Goal: Information Seeking & Learning: Learn about a topic

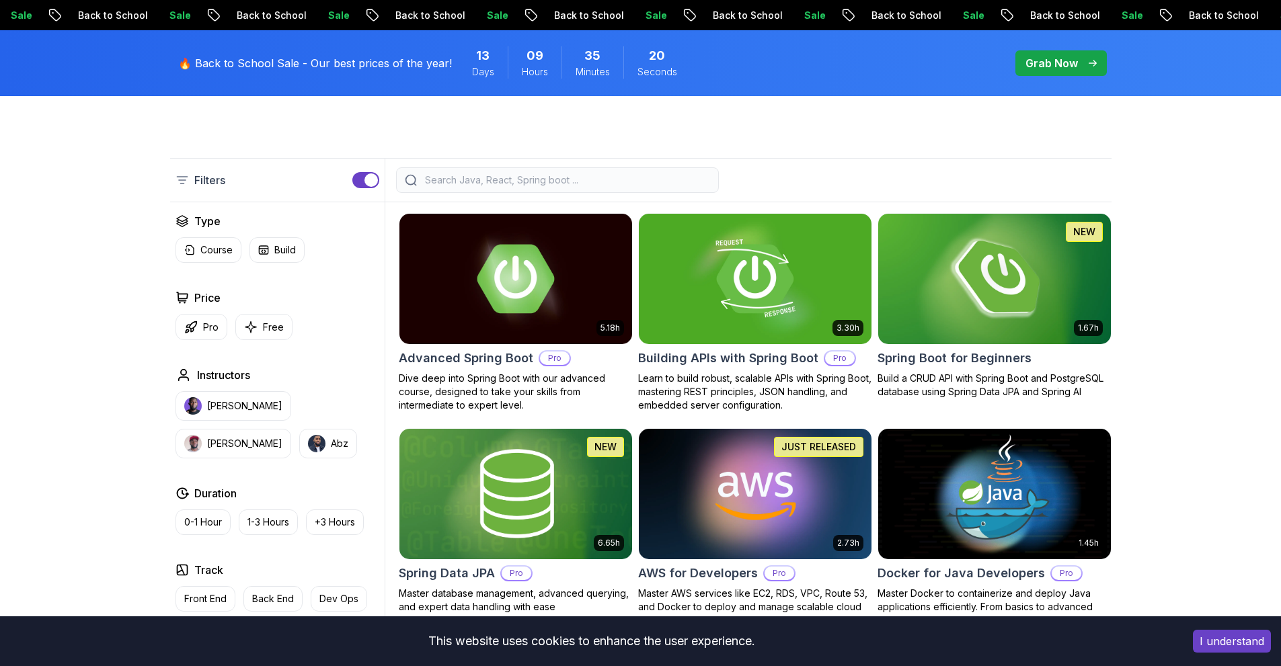
click at [957, 334] on img at bounding box center [994, 278] width 244 height 137
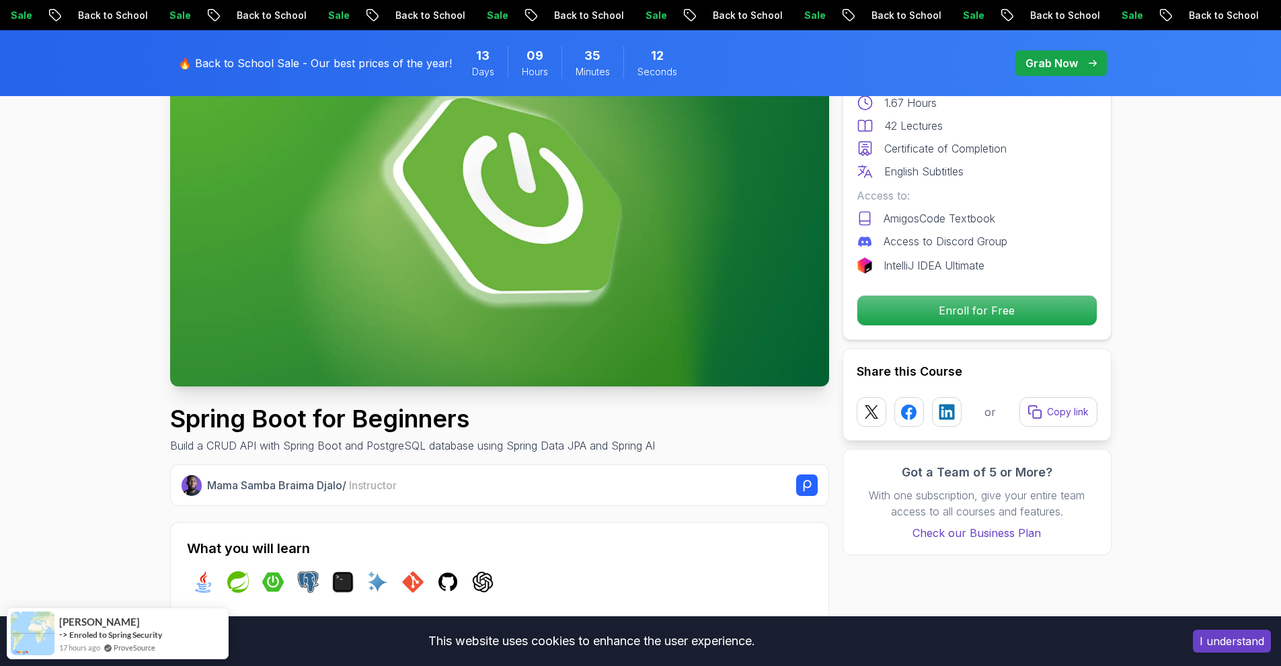
scroll to position [160, 0]
click at [960, 309] on p "Enroll for Free" at bounding box center [976, 311] width 227 height 28
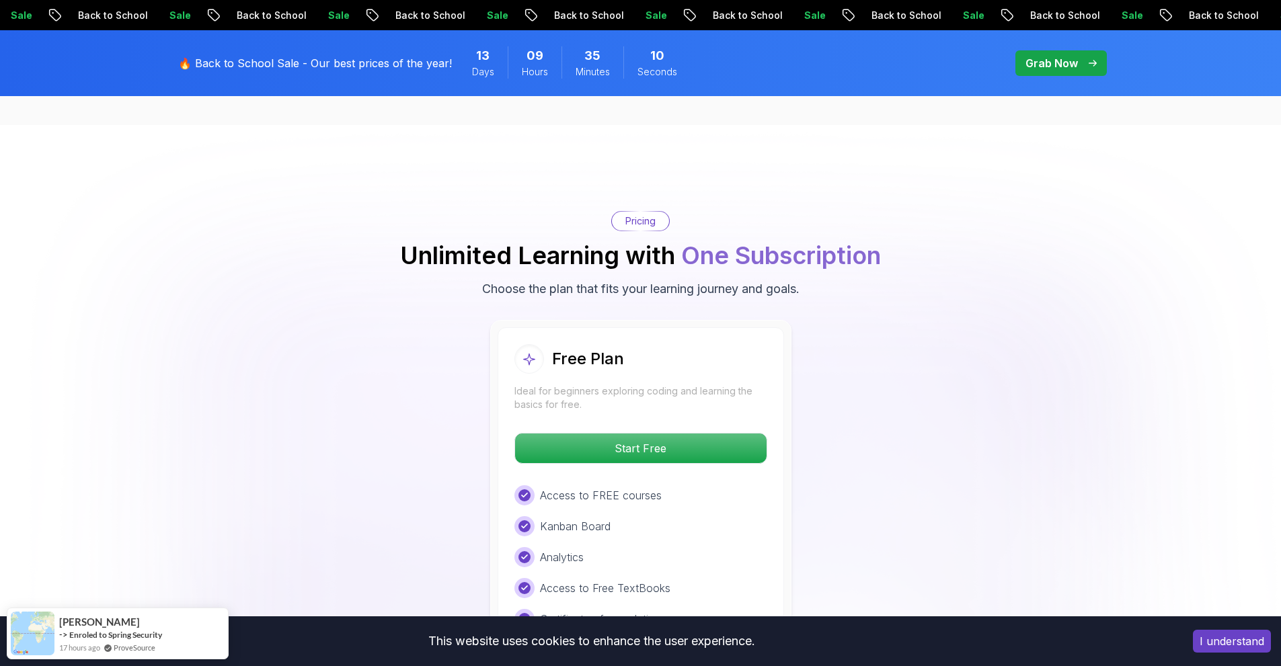
scroll to position [2737, 0]
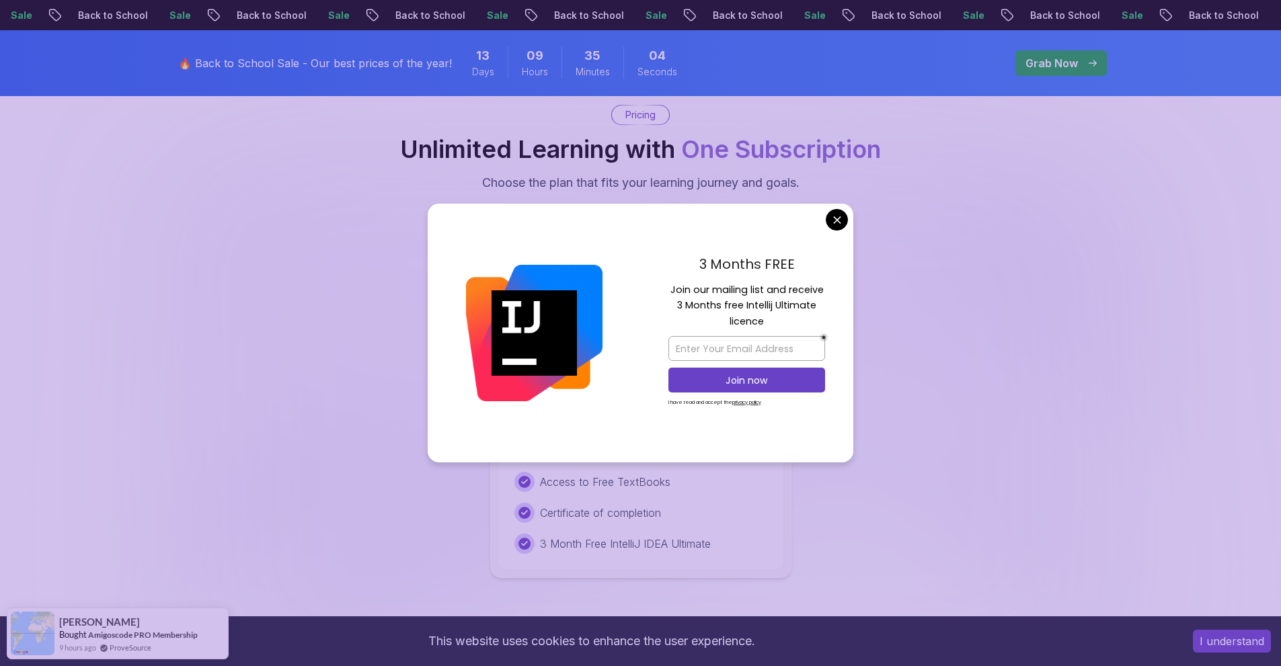
click at [847, 214] on div "Free Plan Ideal for beginners exploring coding and learning the basics for free…" at bounding box center [640, 396] width 941 height 364
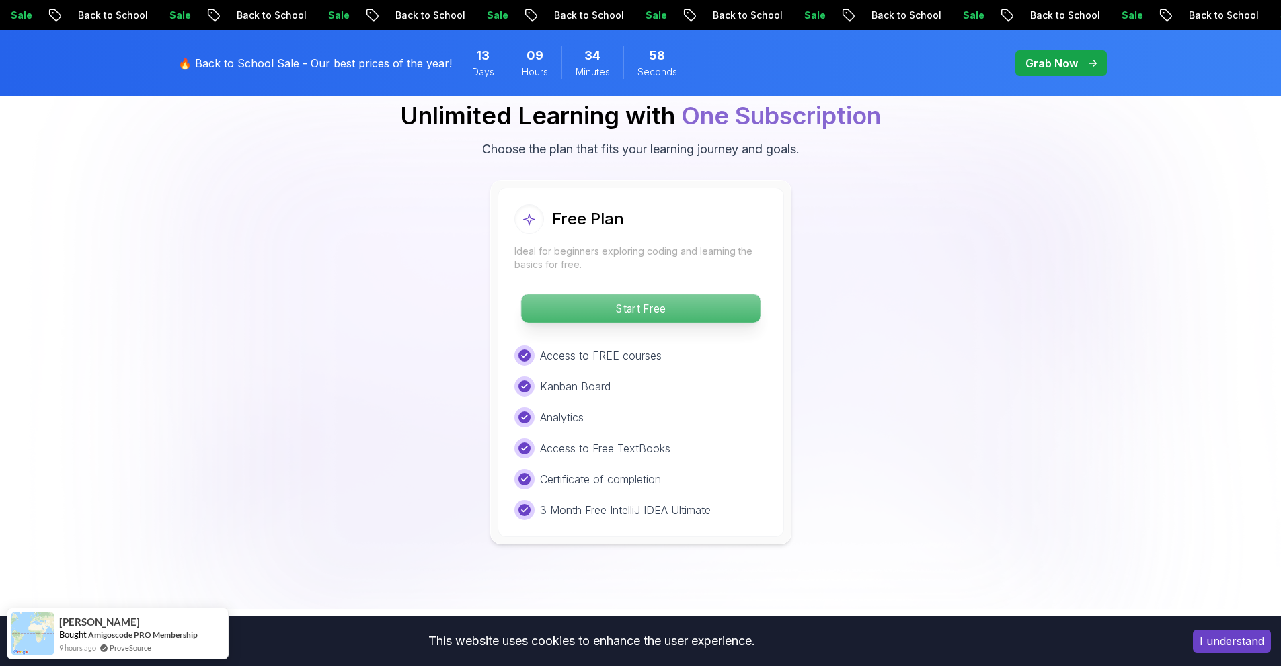
scroll to position [2771, 0]
click at [681, 294] on p "Start Free" at bounding box center [640, 308] width 239 height 28
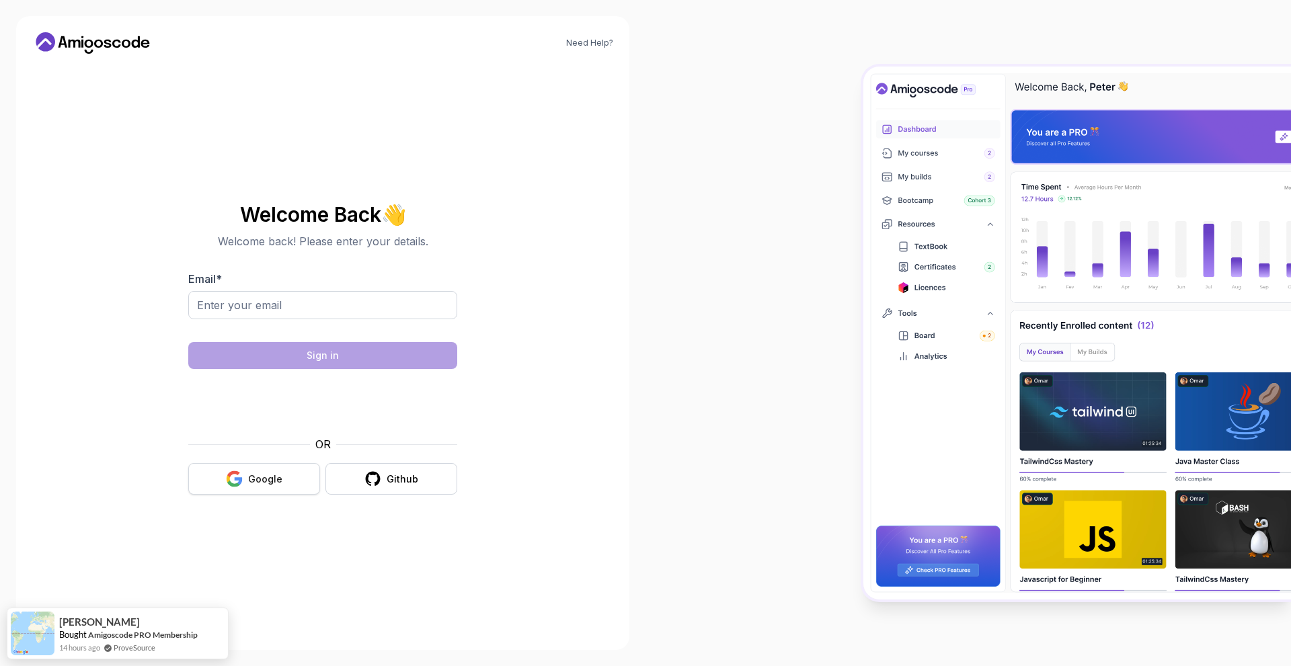
click at [232, 479] on icon "button" at bounding box center [234, 479] width 17 height 17
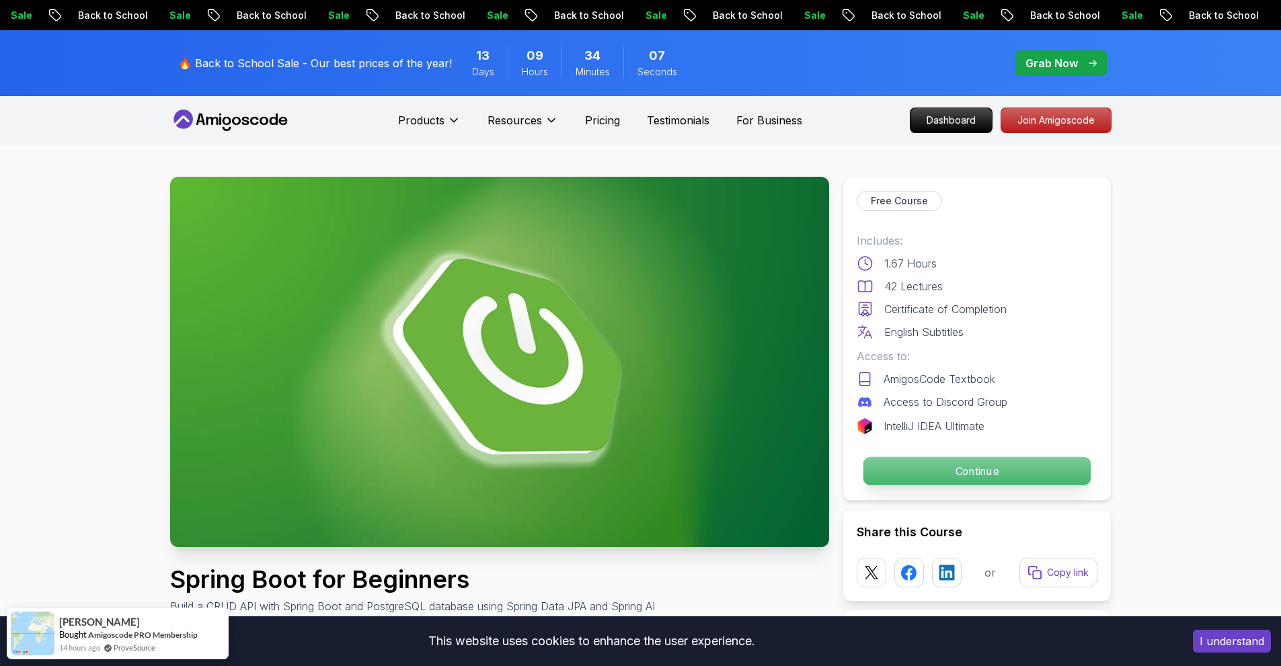
click at [950, 468] on p "Continue" at bounding box center [976, 471] width 227 height 28
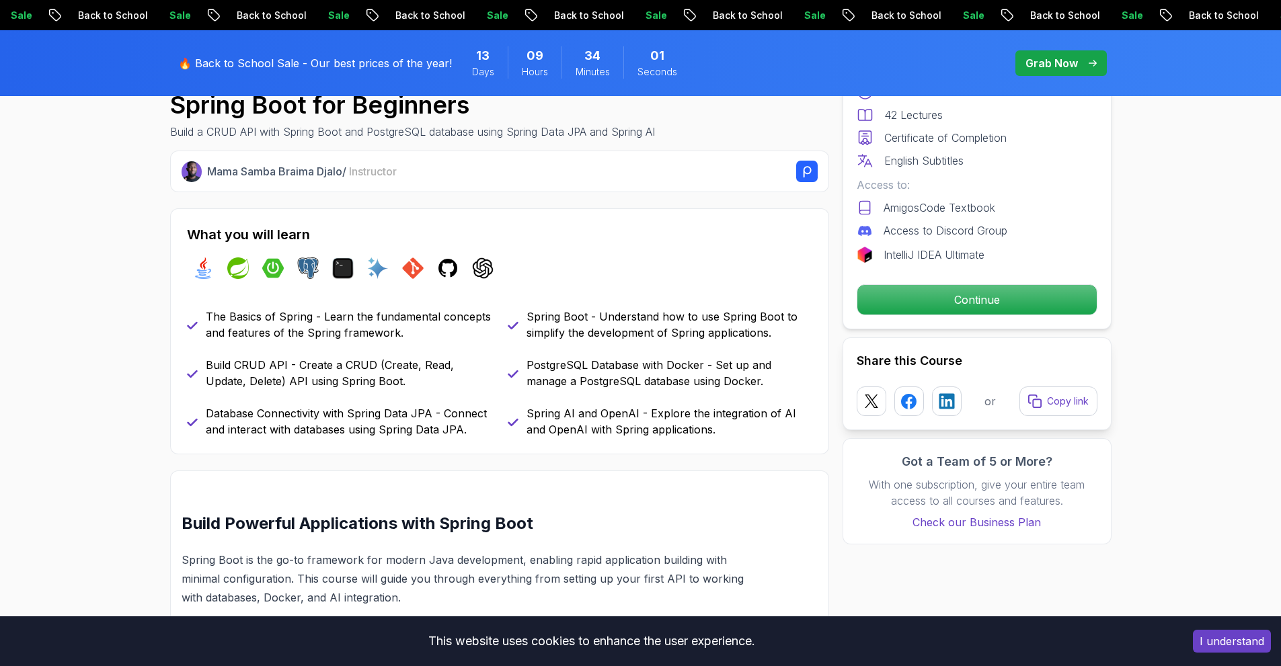
scroll to position [475, 0]
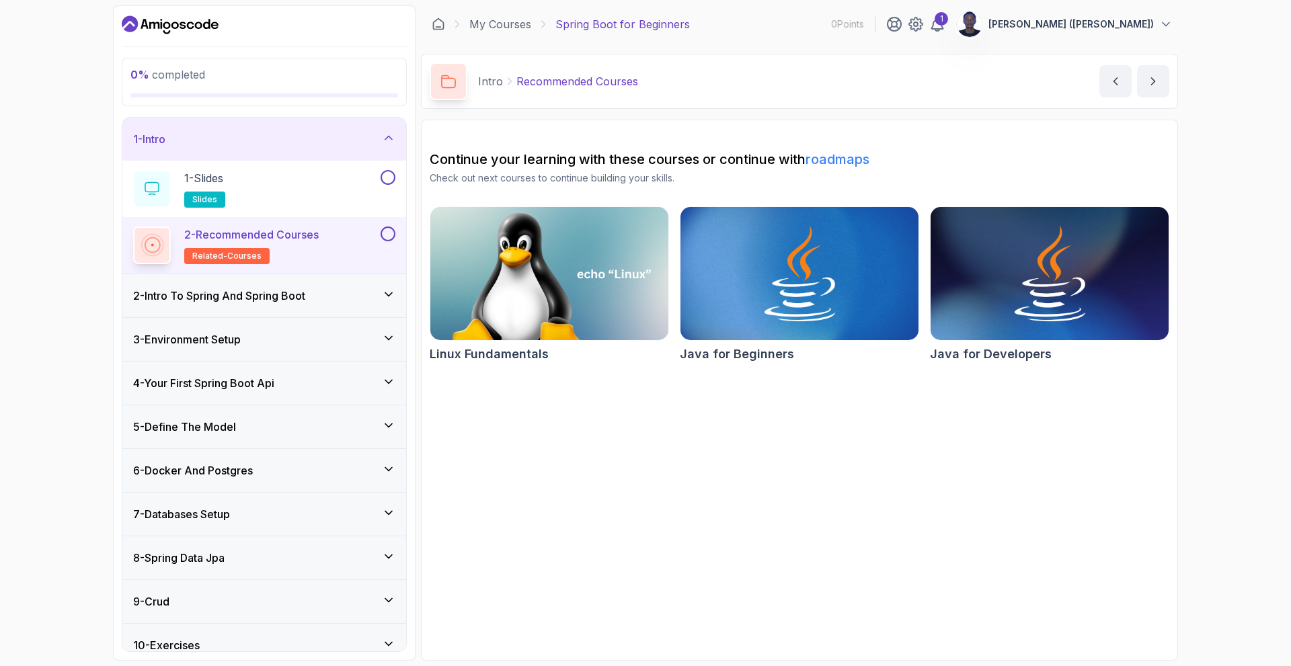
click at [386, 297] on icon at bounding box center [388, 294] width 13 height 13
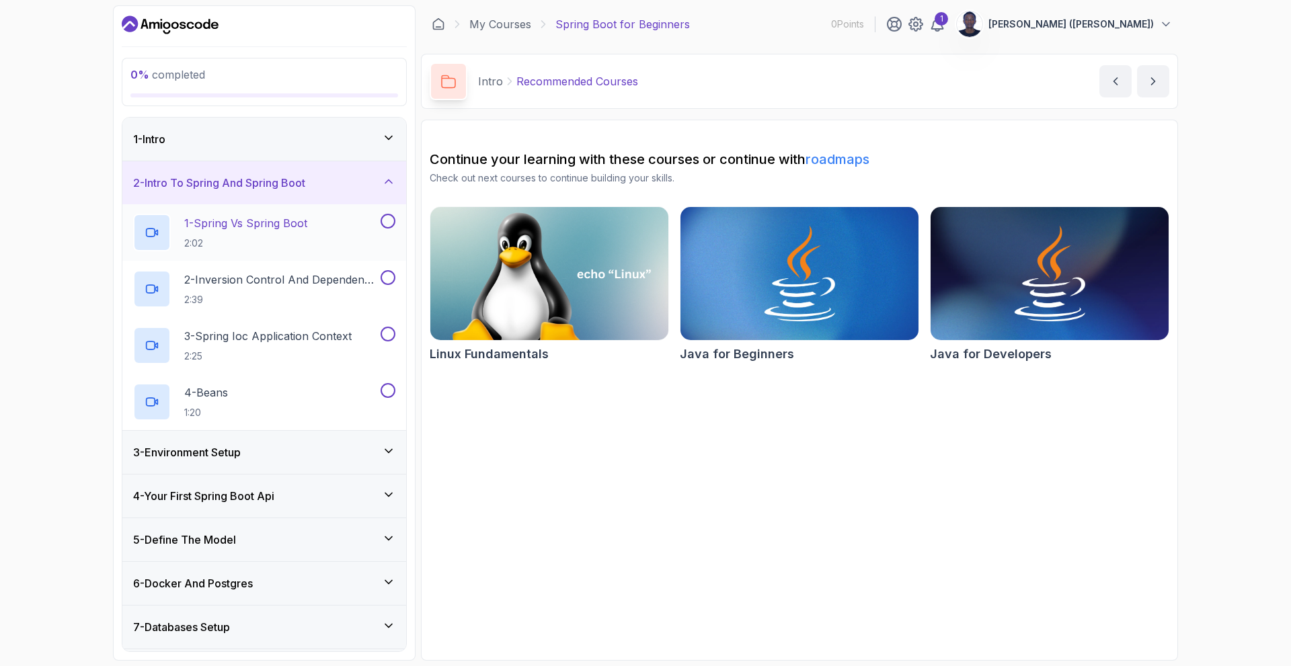
click at [301, 235] on h2 "1 - Spring Vs Spring Boot 2:02" at bounding box center [245, 232] width 123 height 35
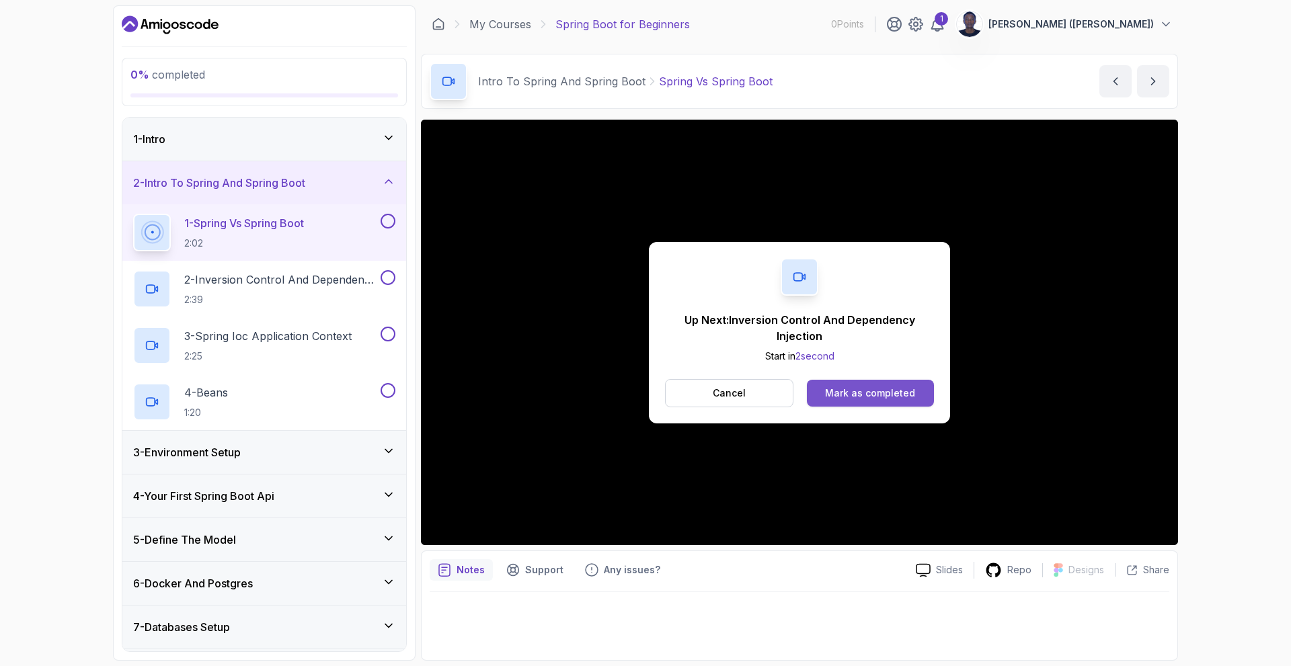
click at [838, 396] on div "Mark as completed" at bounding box center [870, 393] width 90 height 13
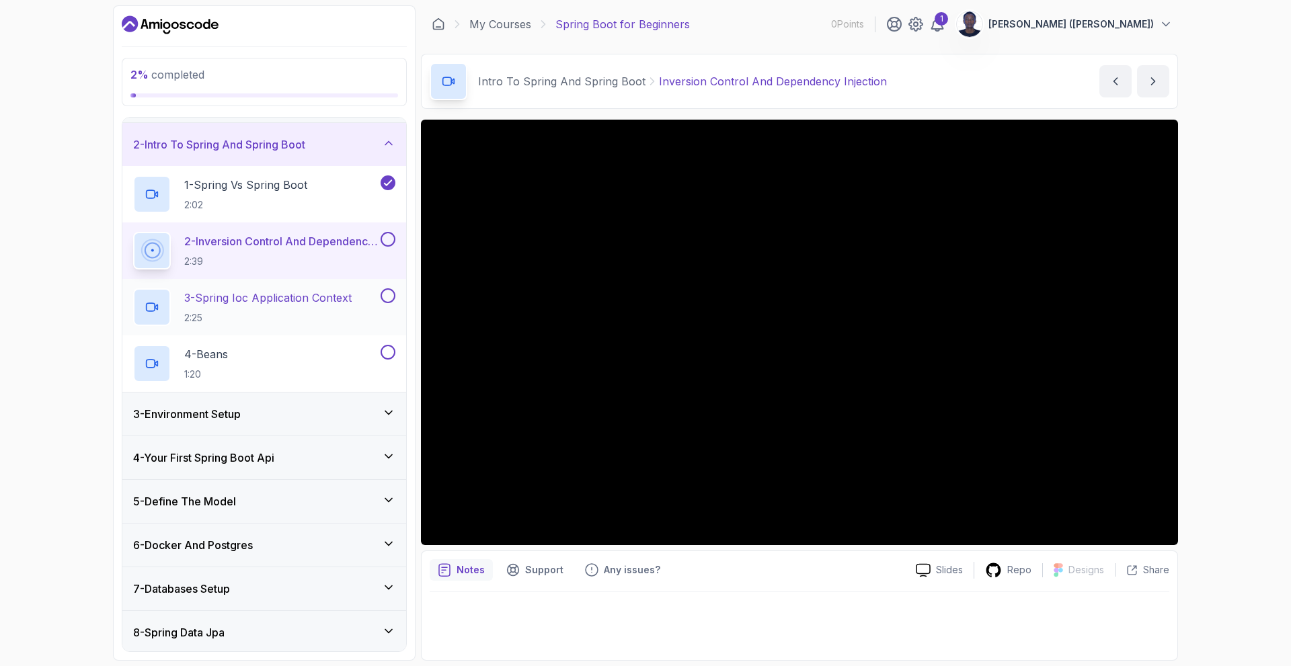
scroll to position [34, 0]
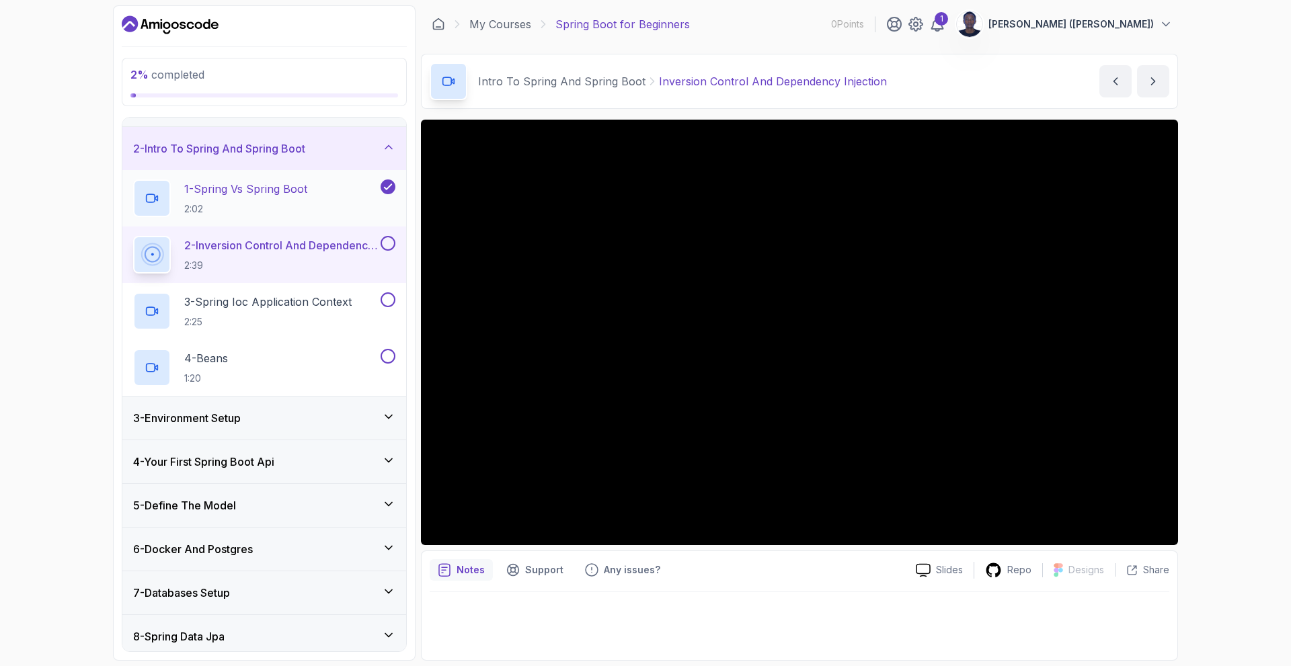
click at [297, 187] on p "1 - Spring Vs Spring Boot" at bounding box center [245, 189] width 123 height 16
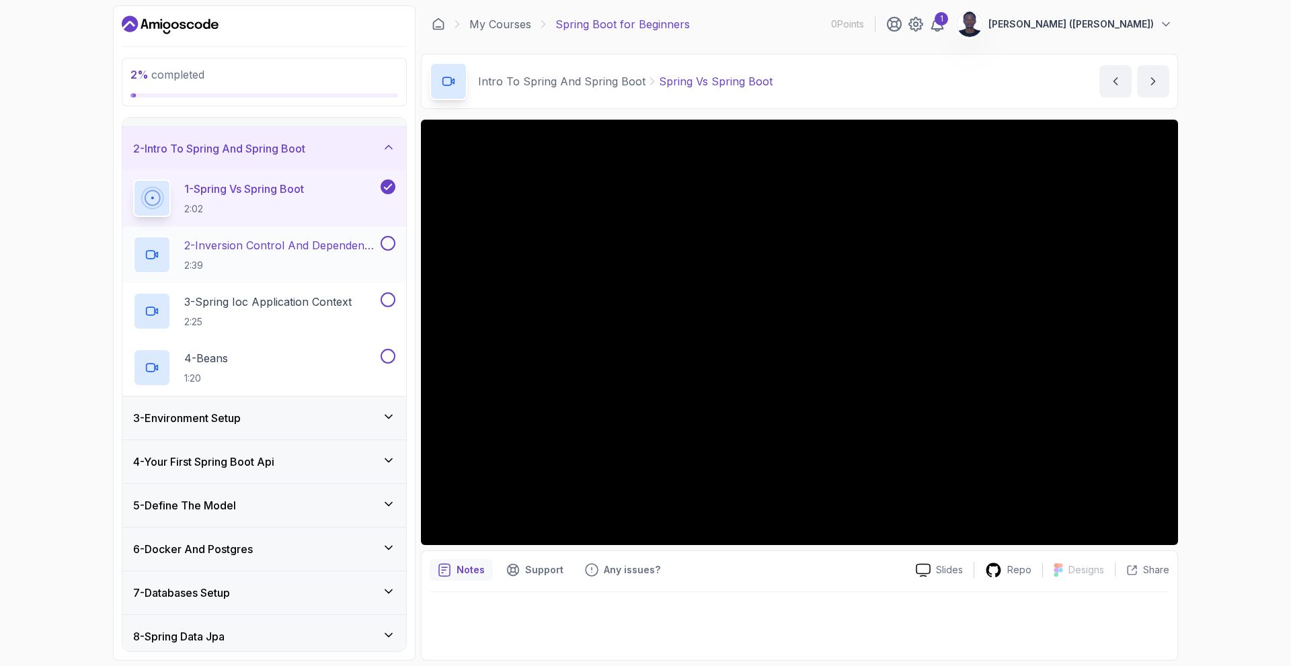
click at [375, 249] on p "2 - Inversion Control And Dependency Injection" at bounding box center [281, 245] width 194 height 16
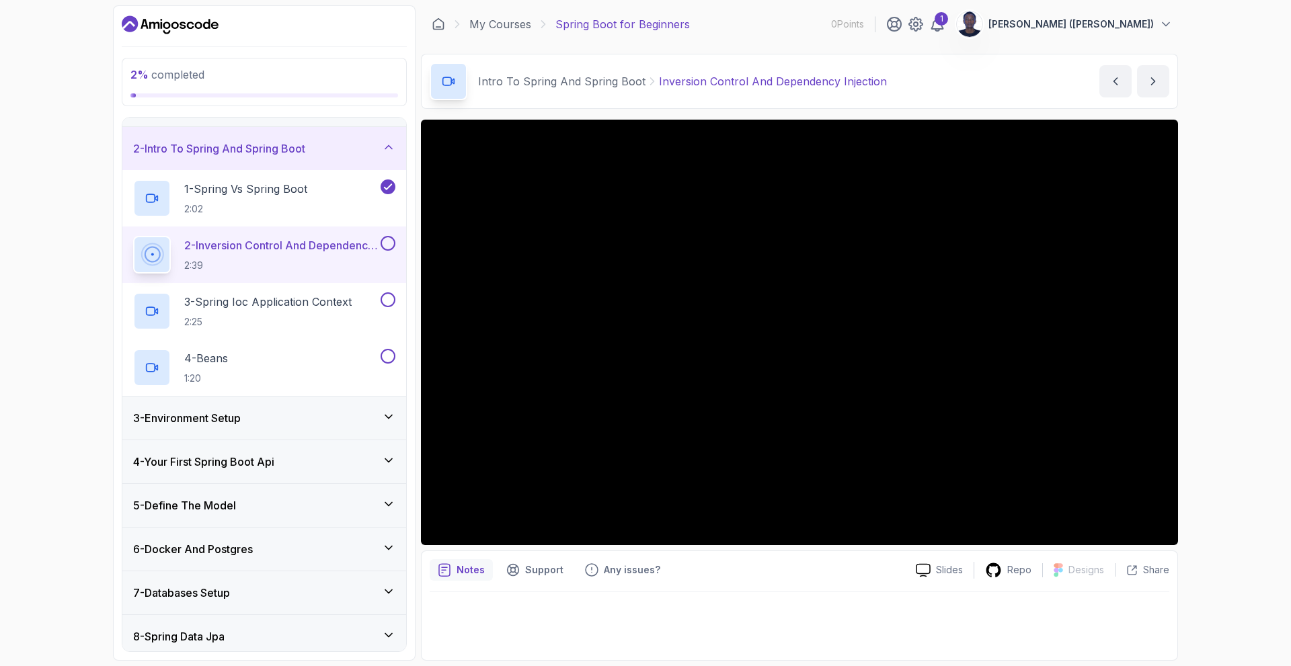
click at [133, 236] on button "2 - Inversion Control And Dependency Injection 2:39" at bounding box center [264, 255] width 262 height 38
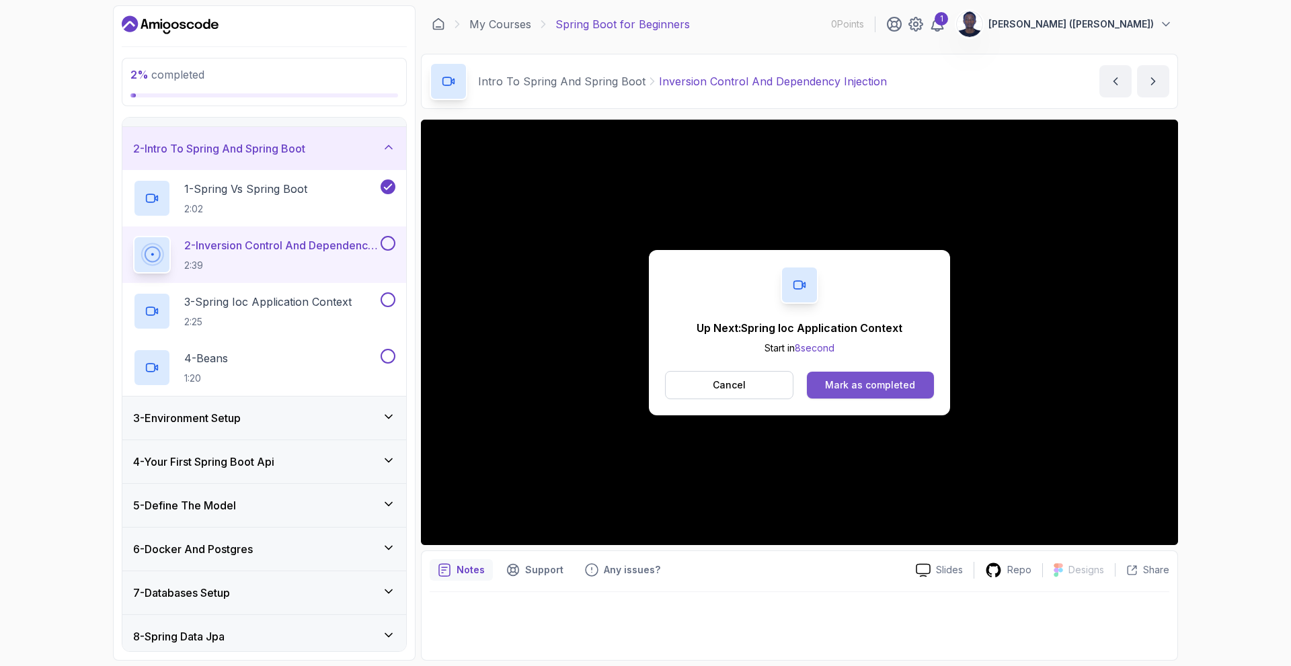
click at [852, 393] on button "Mark as completed" at bounding box center [870, 385] width 127 height 27
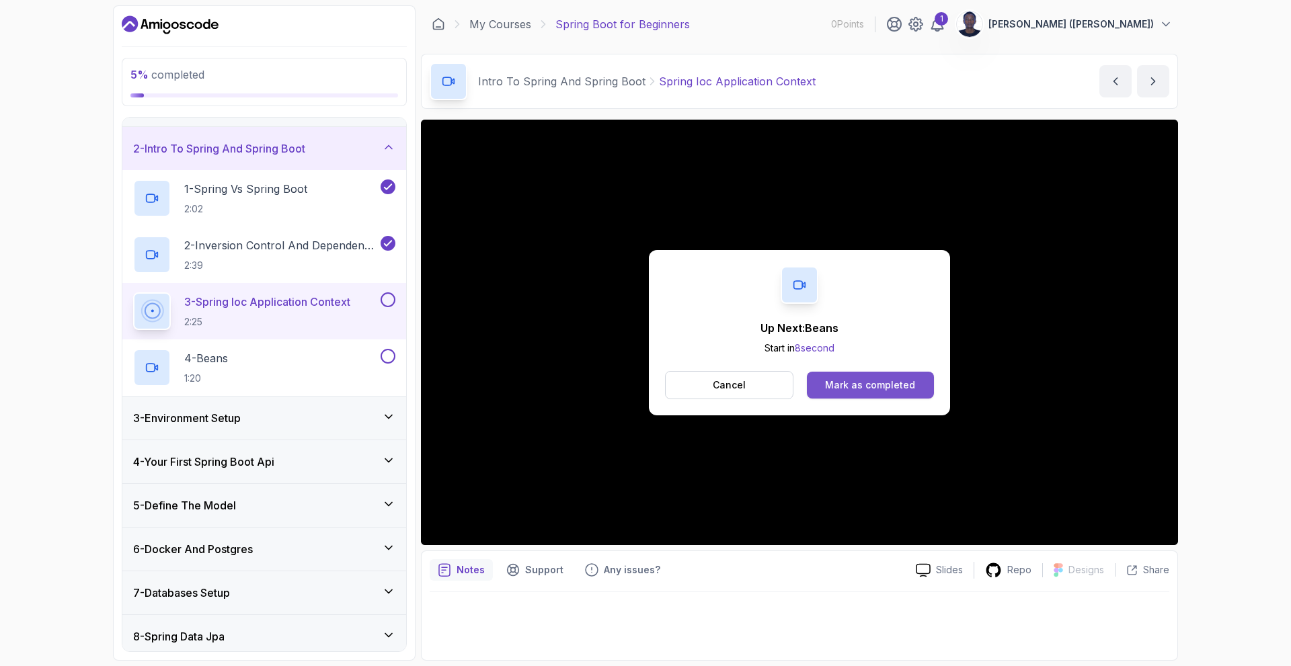
click at [872, 394] on button "Mark as completed" at bounding box center [870, 385] width 127 height 27
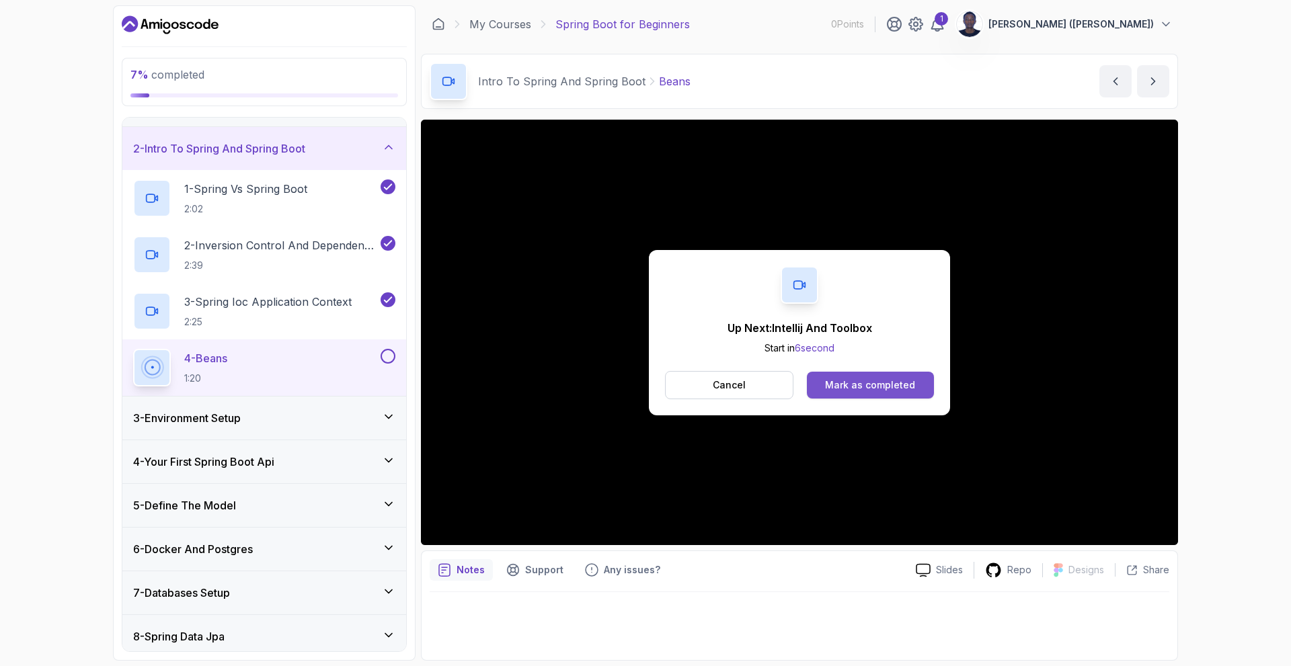
click at [851, 384] on div "Mark as completed" at bounding box center [870, 385] width 90 height 13
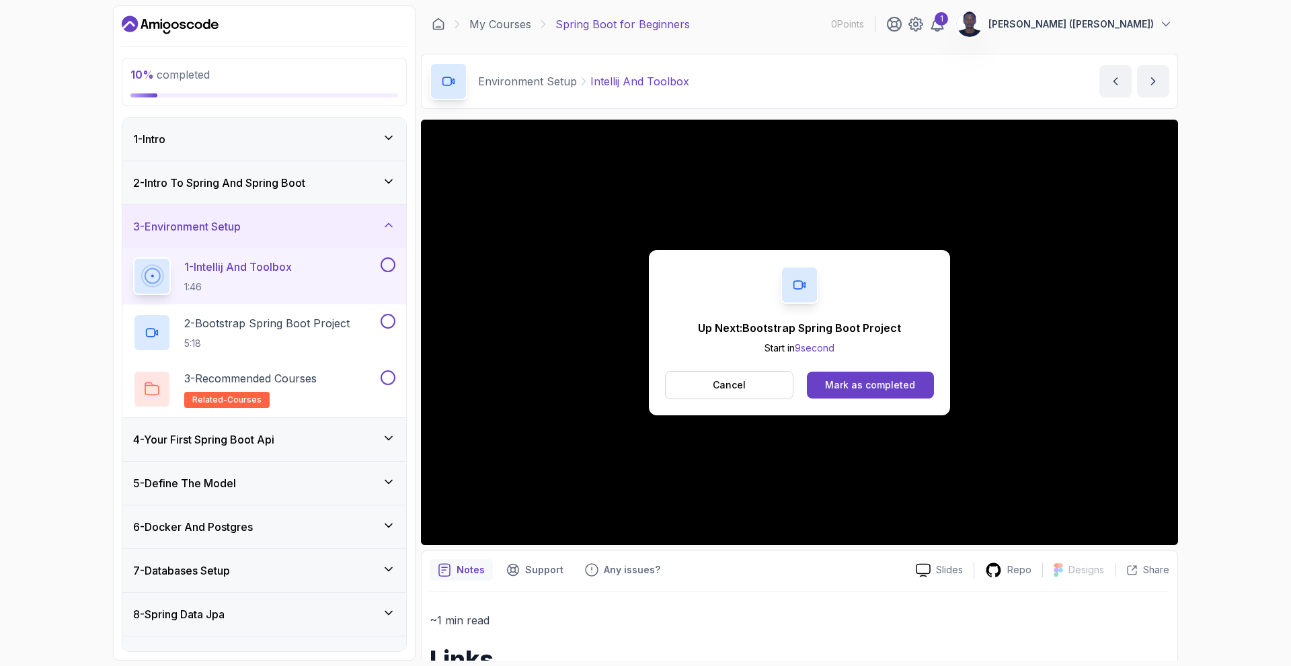
click at [851, 384] on div "Mark as completed" at bounding box center [870, 385] width 90 height 13
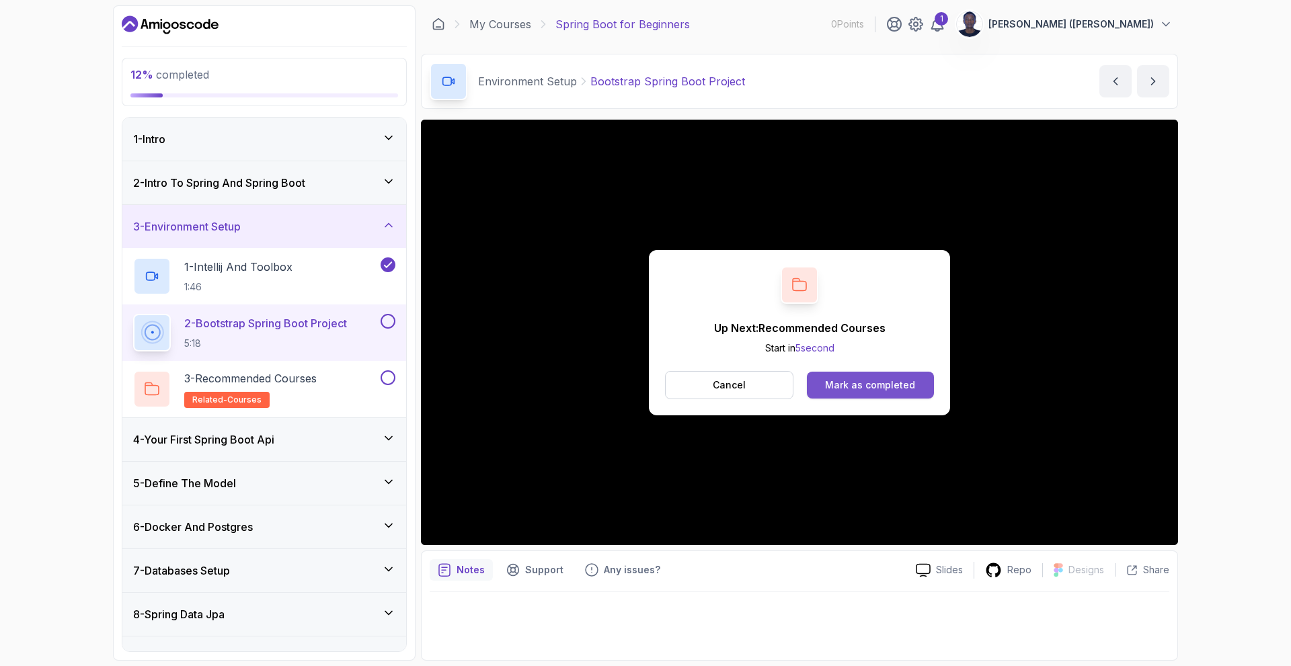
click at [892, 387] on div "Mark as completed" at bounding box center [870, 385] width 90 height 13
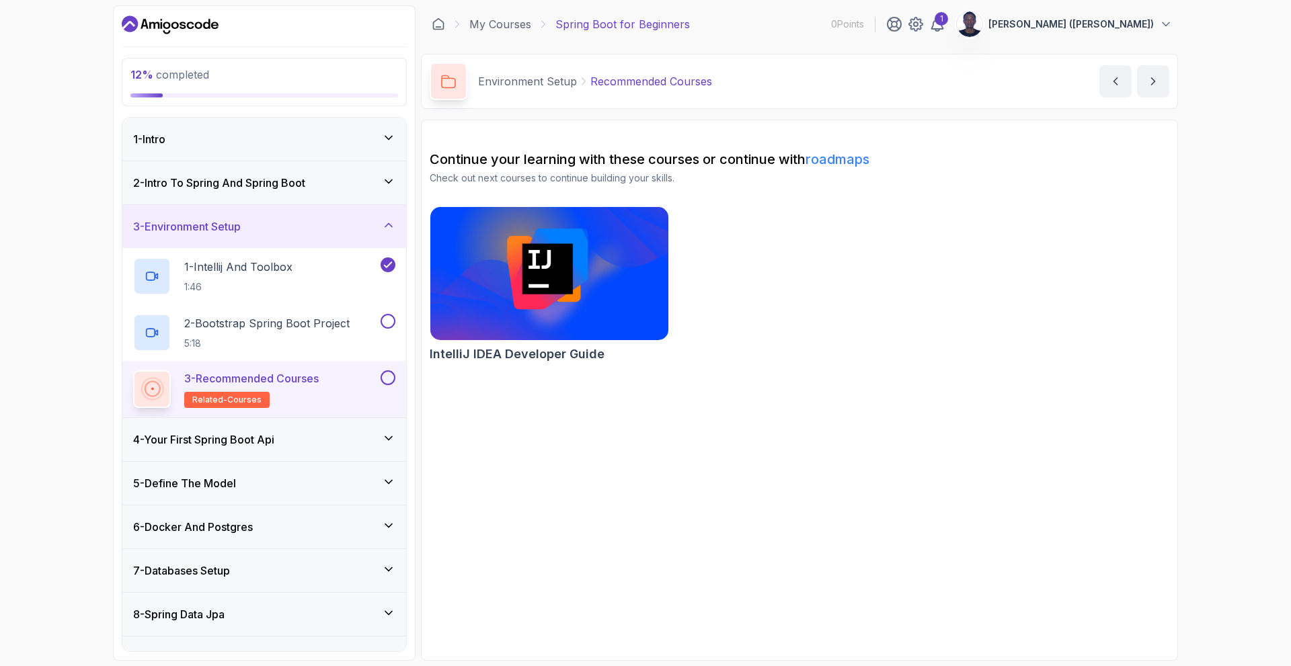
click at [319, 382] on p "3 - Recommended Courses" at bounding box center [251, 379] width 134 height 16
click at [270, 378] on p "3 - Recommended Courses" at bounding box center [251, 379] width 134 height 16
click at [390, 381] on button at bounding box center [388, 378] width 15 height 15
click at [549, 268] on img at bounding box center [549, 274] width 250 height 140
click at [270, 437] on h3 "4 - Your First Spring Boot Api" at bounding box center [203, 440] width 141 height 16
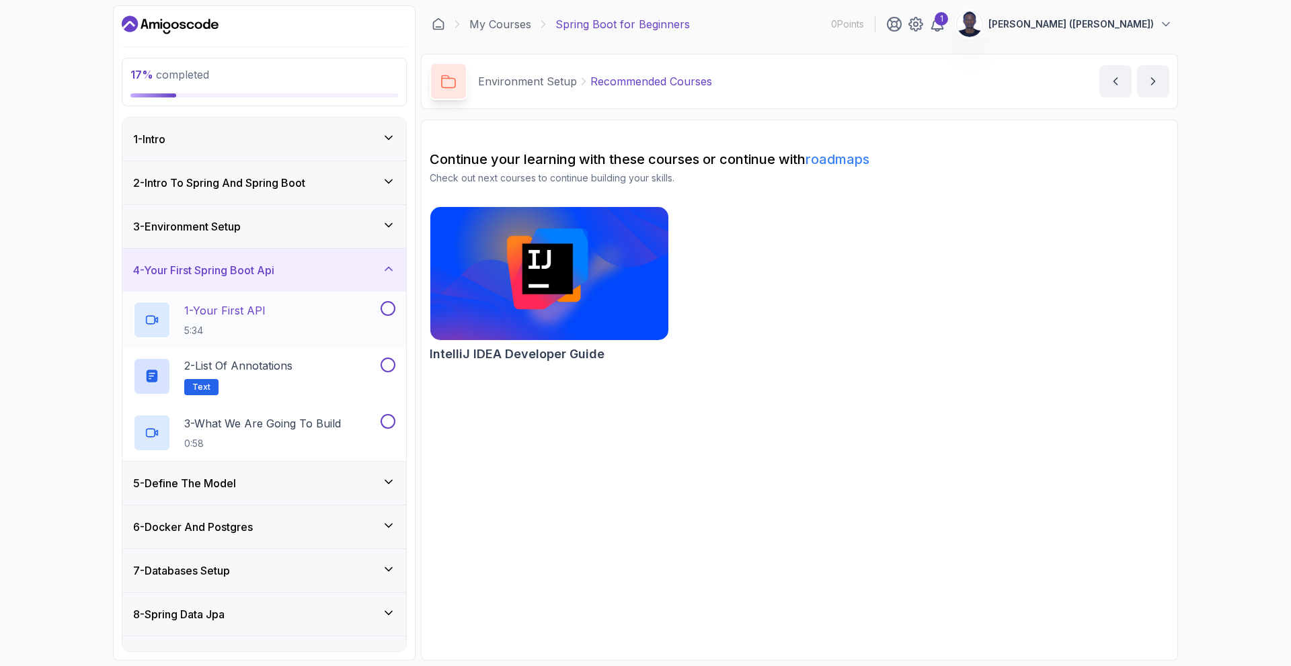
click at [271, 305] on div "1 - Your First API 5:34" at bounding box center [255, 320] width 245 height 38
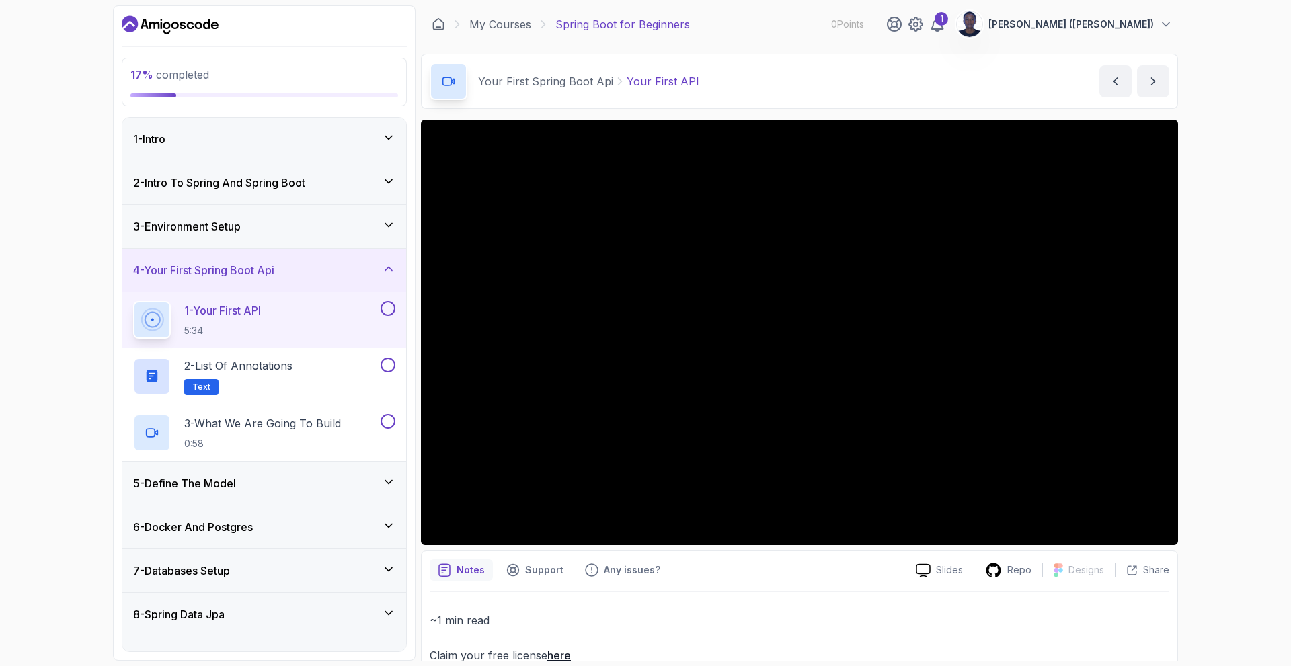
click at [133, 301] on button "1 - Your First API 5:34" at bounding box center [264, 320] width 262 height 38
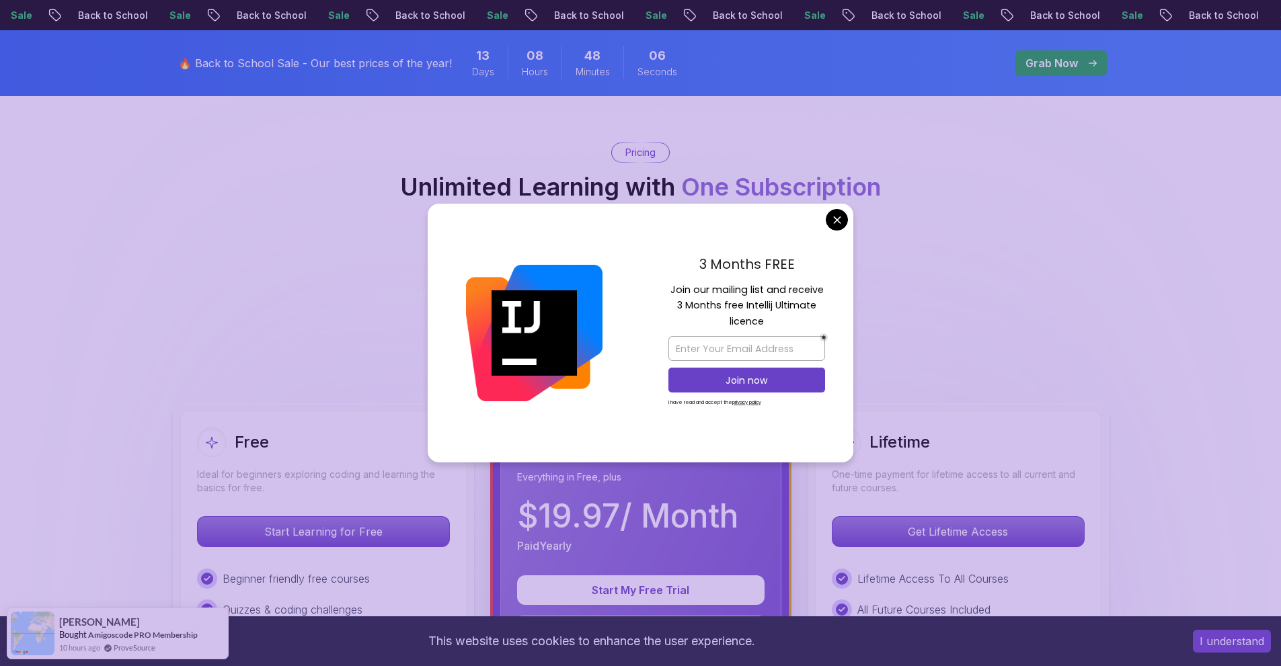
scroll to position [89, 0]
